Goal: Information Seeking & Learning: Learn about a topic

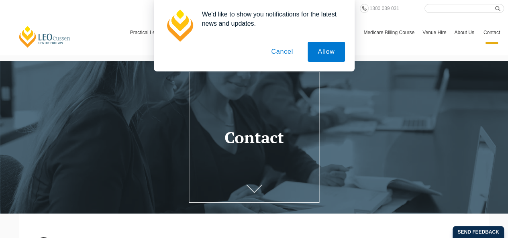
click at [289, 52] on button "Cancel" at bounding box center [282, 52] width 42 height 20
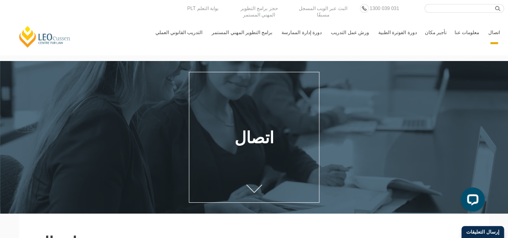
click at [147, 34] on div "مركز ليو كوسن للقانون ابحث هنا التدريب القانوني العملي برنامجنا التدريبي القانو…" at bounding box center [254, 24] width 500 height 40
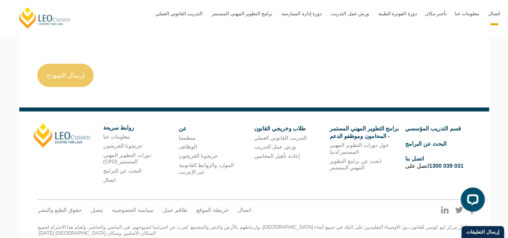
scroll to position [987, 0]
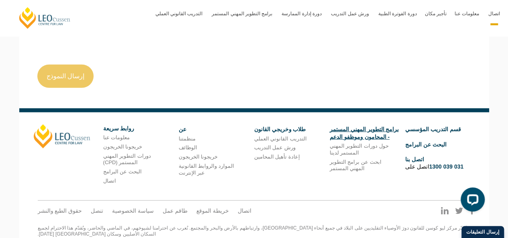
click at [374, 126] on font "برامج التطوير المهني المستمر - المحامون وموظفو الدعم" at bounding box center [363, 133] width 69 height 14
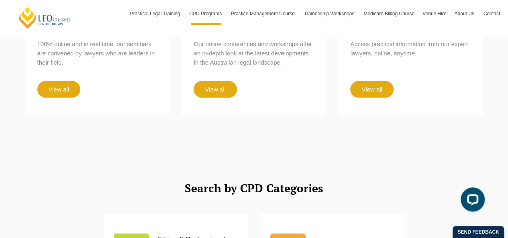
scroll to position [883, 0]
